Goal: Navigation & Orientation: Find specific page/section

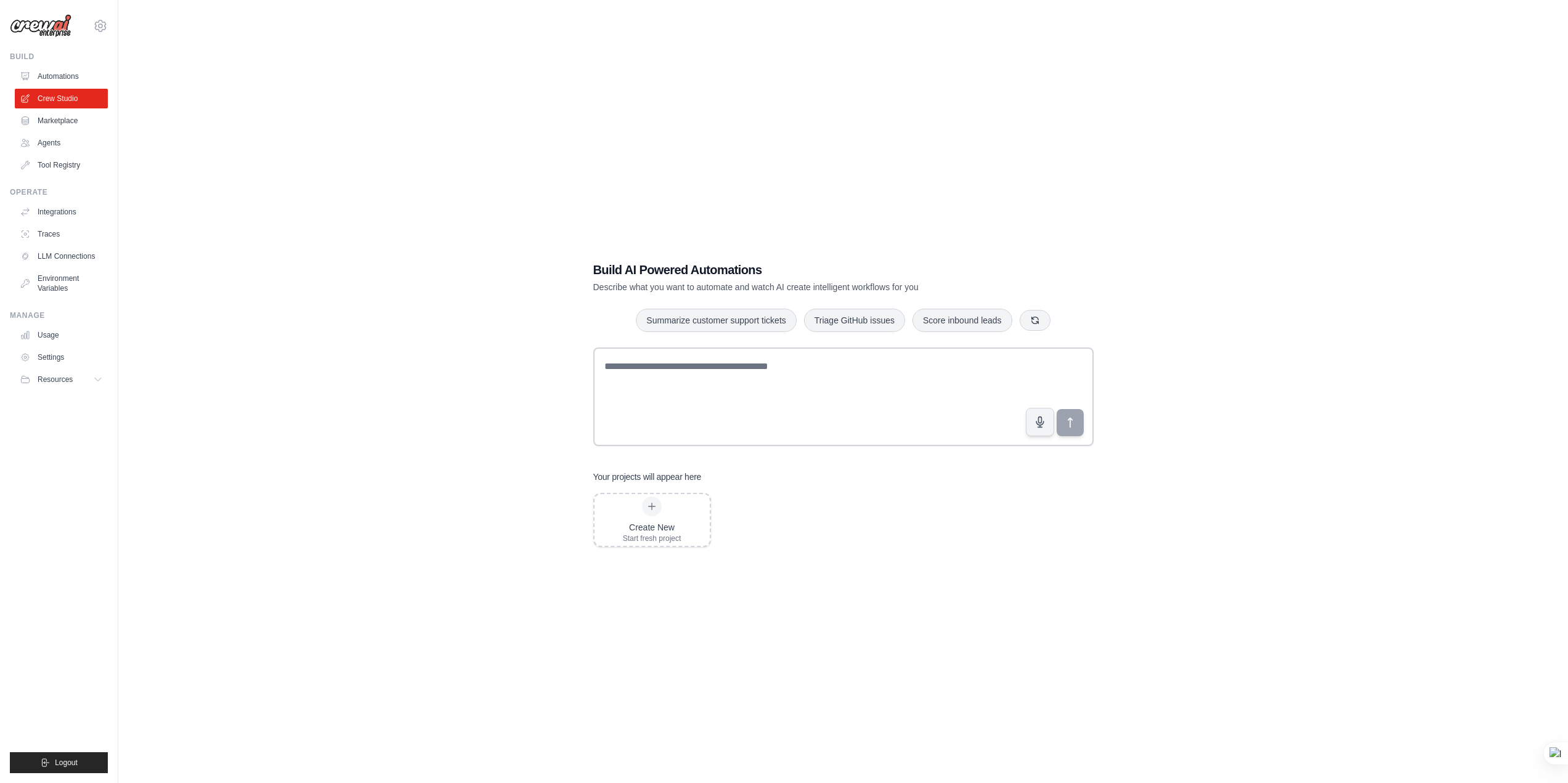
click at [49, 30] on img at bounding box center [40, 26] width 62 height 23
click at [50, 254] on link "LLM Connections" at bounding box center [62, 257] width 93 height 20
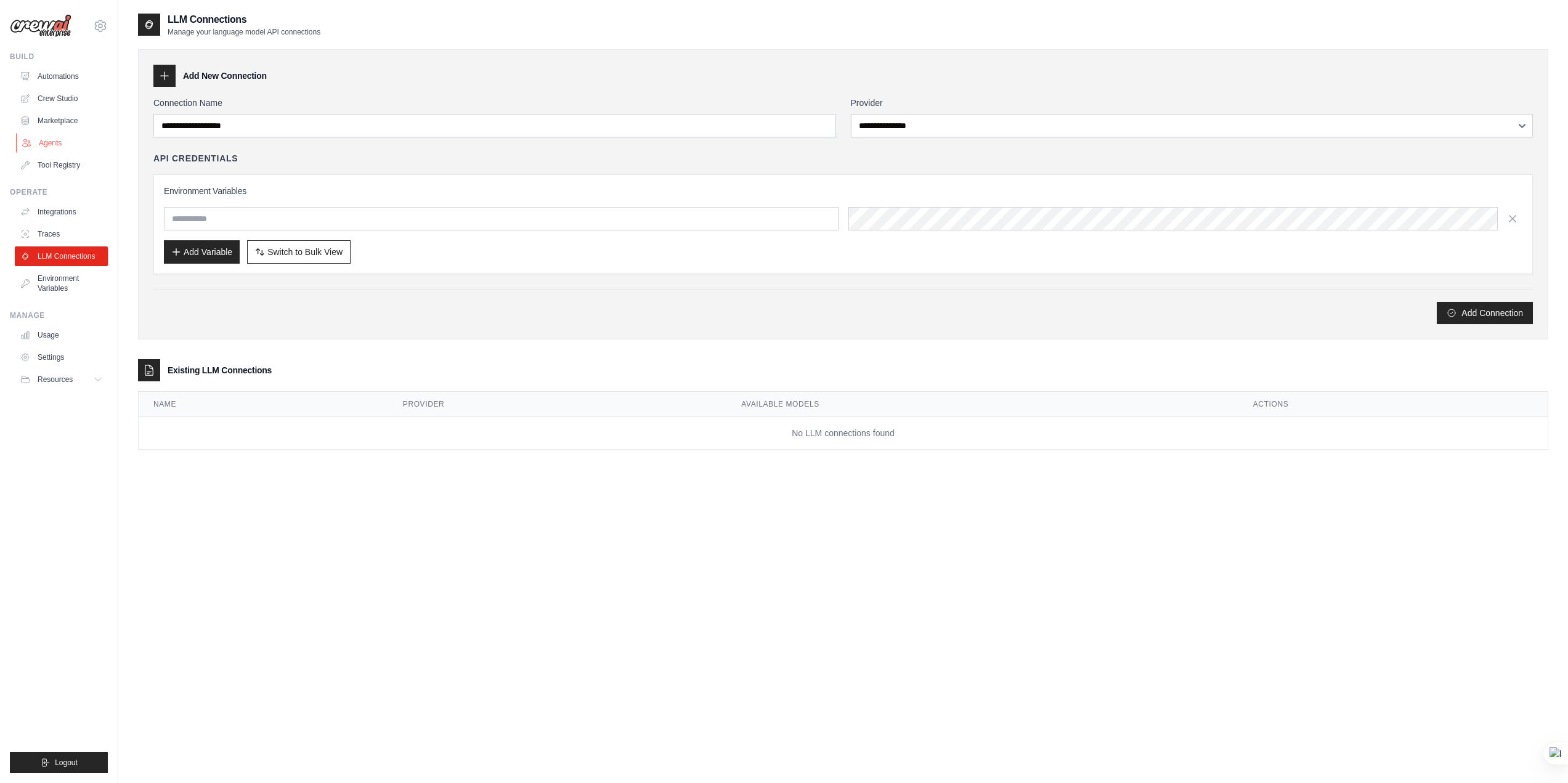
click at [49, 140] on link "Agents" at bounding box center [62, 143] width 93 height 20
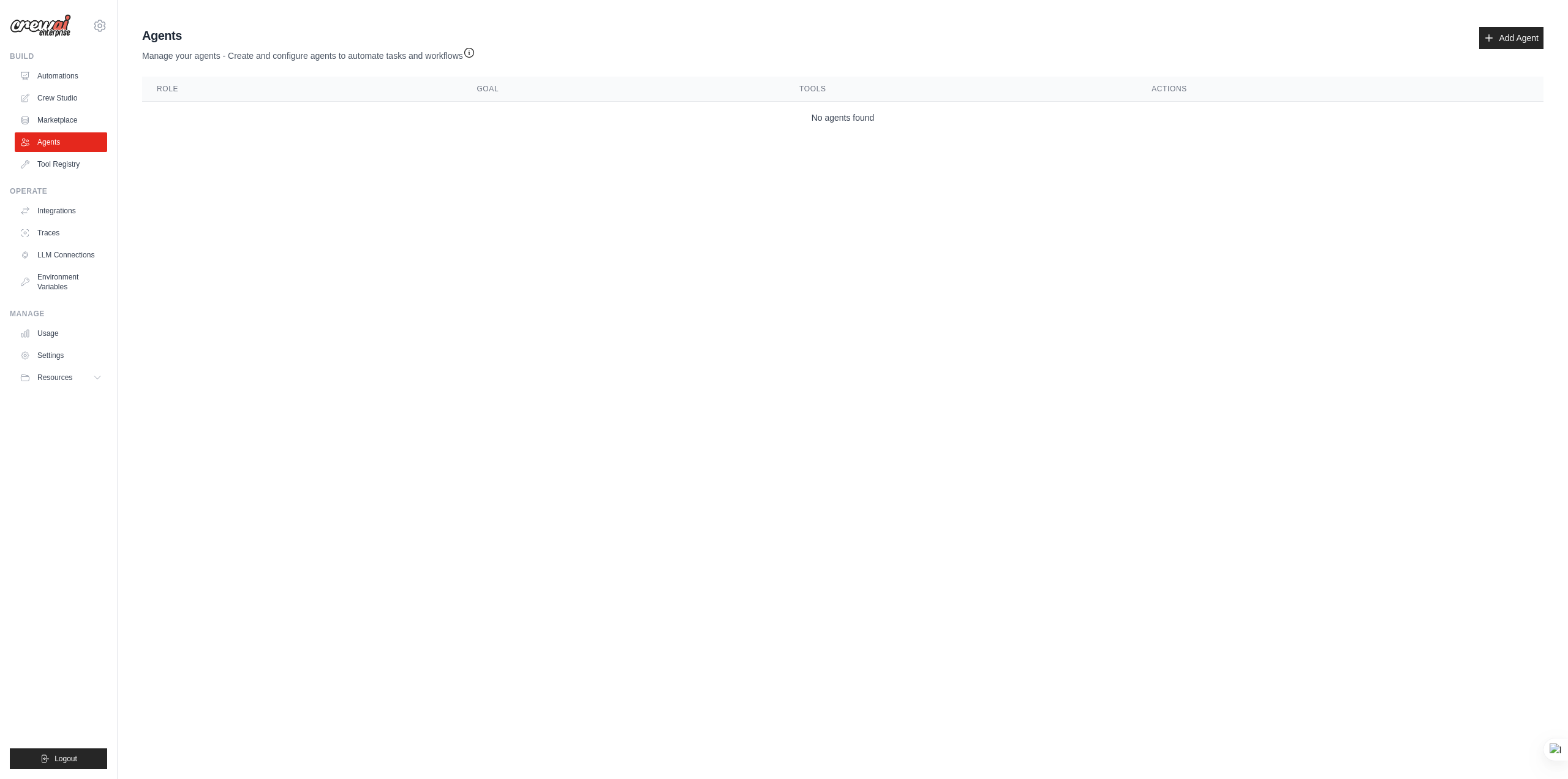
click at [37, 26] on img at bounding box center [40, 25] width 61 height 23
click at [40, 21] on img at bounding box center [40, 25] width 61 height 23
click at [44, 21] on img at bounding box center [40, 25] width 61 height 23
